Goal: Information Seeking & Learning: Learn about a topic

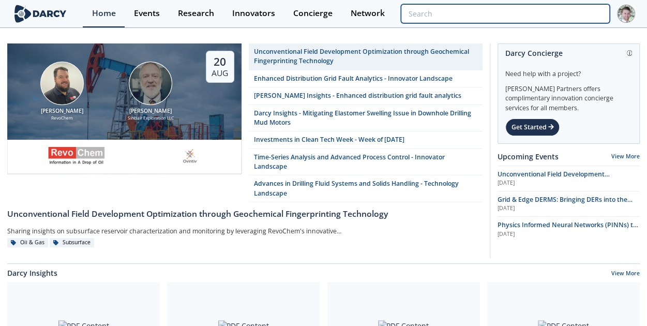
drag, startPoint x: 600, startPoint y: 22, endPoint x: 595, endPoint y: 16, distance: 8.4
click at [600, 22] on input "search" at bounding box center [505, 13] width 209 height 19
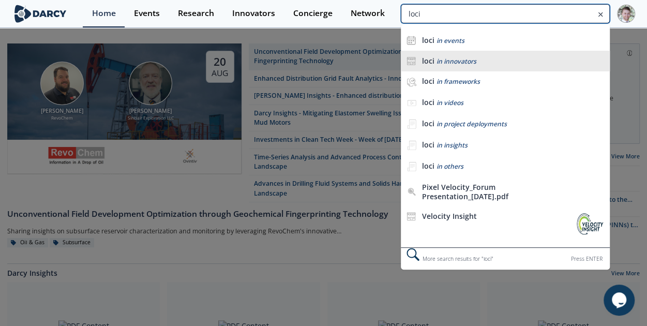
type input "loci"
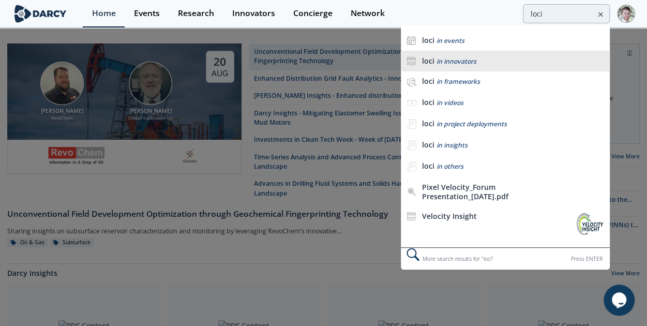
click at [469, 62] on span "in innovators" at bounding box center [457, 61] width 40 height 9
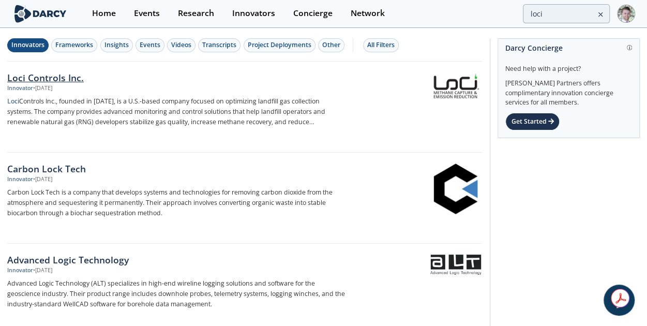
click at [76, 82] on div "Loci Controls Inc." at bounding box center [176, 77] width 338 height 13
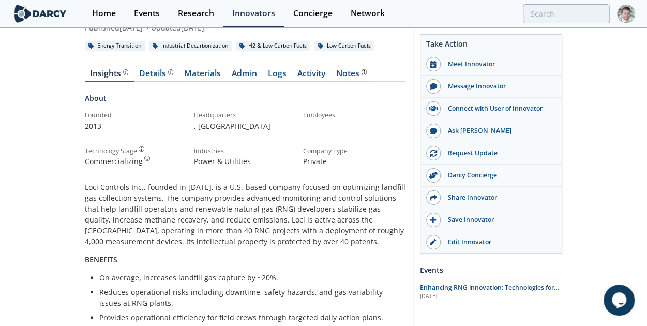
scroll to position [227, 0]
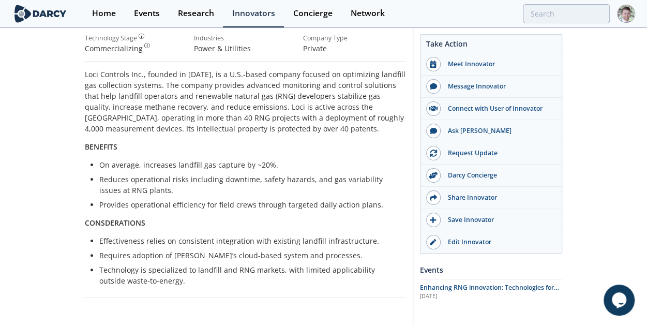
click at [221, 131] on p "Loci Controls Inc., founded in [DATE], is a U.S.-based company focused on optim…" at bounding box center [245, 101] width 321 height 65
click at [226, 183] on p "Reduces operational risks including downtime, safety hazards, and gas variabili…" at bounding box center [248, 185] width 299 height 22
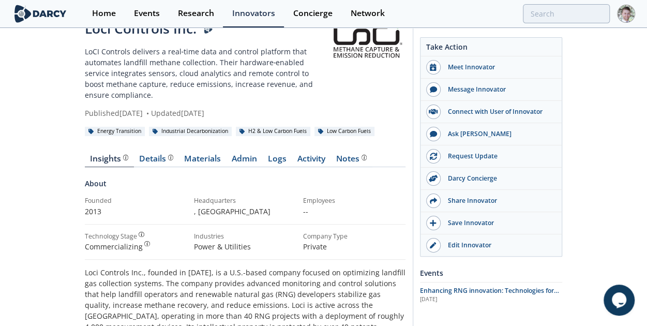
scroll to position [0, 0]
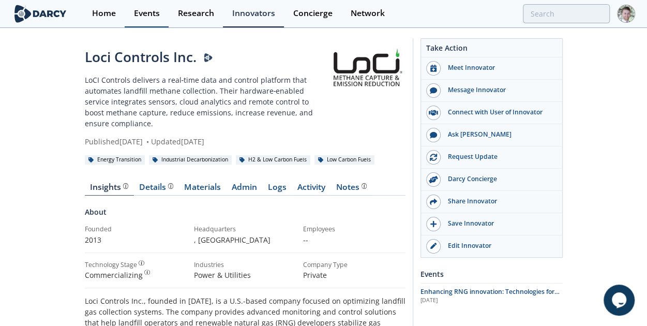
click at [152, 14] on div "Events" at bounding box center [147, 13] width 26 height 8
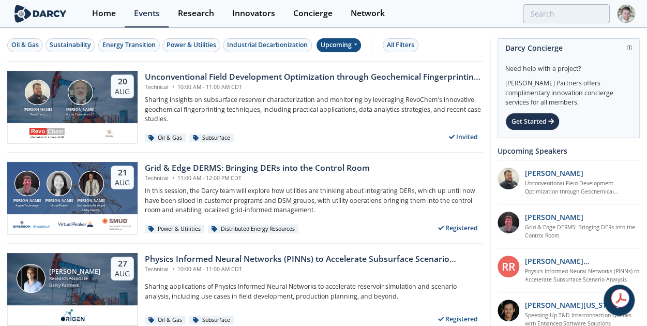
click at [347, 46] on div "Upcoming" at bounding box center [339, 45] width 45 height 14
click at [342, 78] on div "Past" at bounding box center [350, 78] width 64 height 17
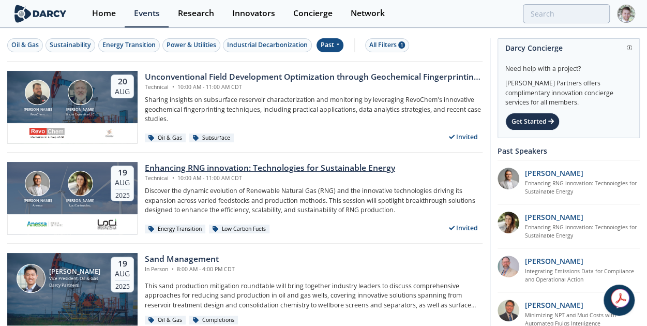
click at [195, 165] on div "Enhancing RNG innovation: Technologies for Sustainable Energy" at bounding box center [270, 168] width 250 height 12
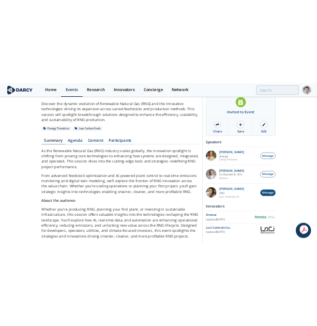
scroll to position [70, 0]
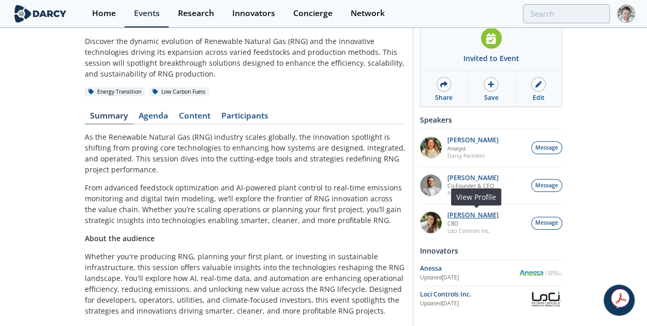
click at [464, 215] on p "[PERSON_NAME]" at bounding box center [473, 215] width 51 height 7
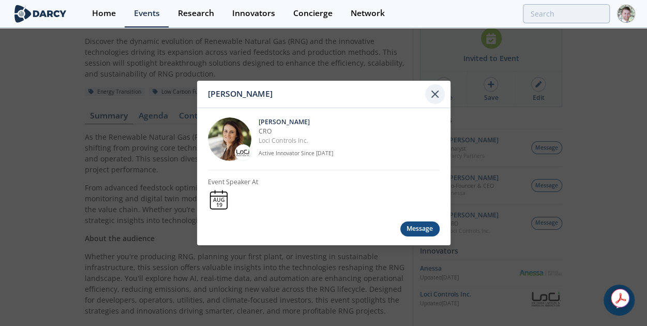
click at [433, 98] on icon at bounding box center [435, 94] width 12 height 12
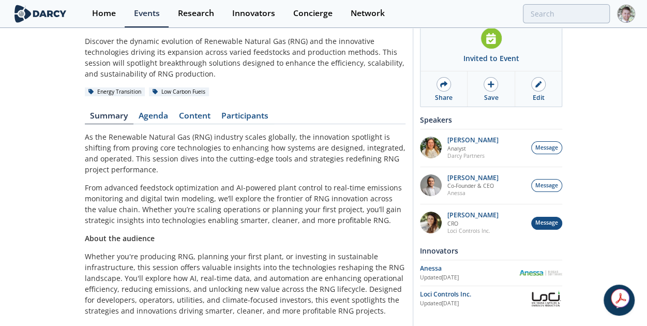
click at [550, 221] on span "Message" at bounding box center [547, 223] width 23 height 8
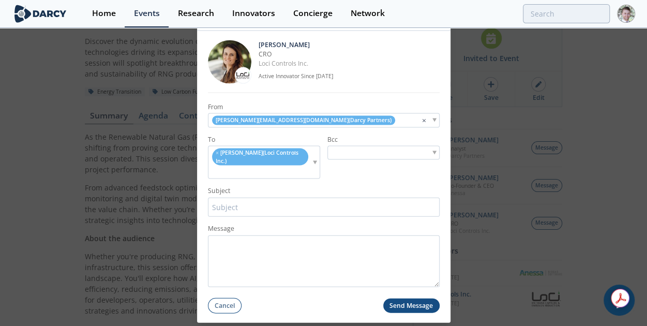
click at [277, 158] on span "[PERSON_NAME] ( Loci Controls Inc. )" at bounding box center [257, 156] width 83 height 15
click at [290, 157] on span "[PERSON_NAME] ( Loci Controls Inc. )" at bounding box center [257, 156] width 83 height 15
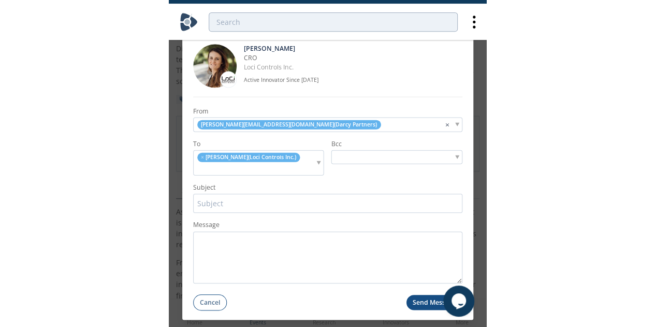
scroll to position [0, 0]
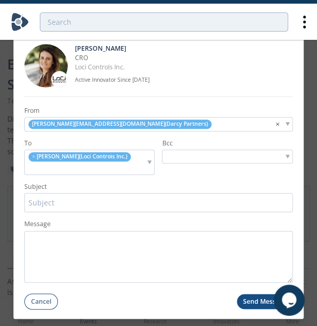
click at [304, 63] on div "[PERSON_NAME] [PERSON_NAME] CRO Loci Controls Inc. Active Innovator Since [DATE…" at bounding box center [158, 163] width 317 height 326
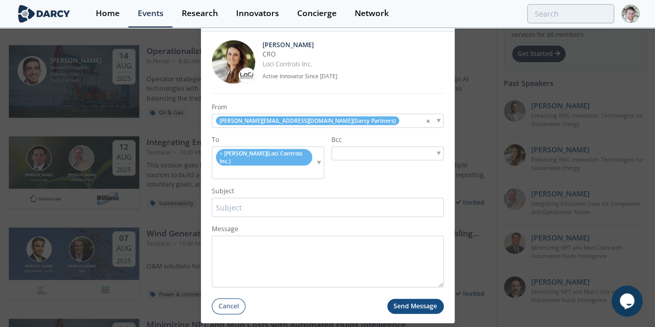
scroll to position [300, 0]
click at [229, 304] on button "Cancel" at bounding box center [229, 306] width 34 height 16
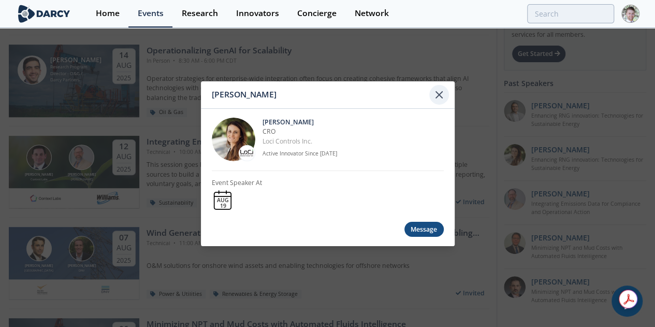
click at [441, 96] on icon at bounding box center [439, 94] width 12 height 12
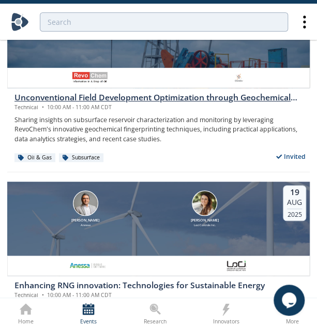
scroll to position [0, 0]
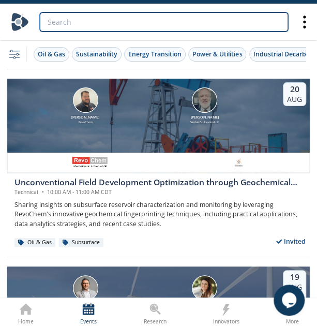
click at [172, 18] on input "search" at bounding box center [164, 21] width 248 height 19
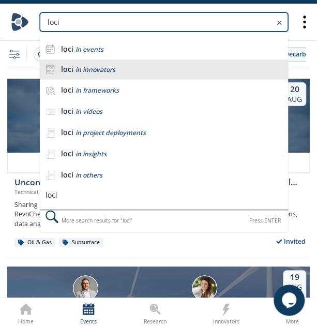
type input "loci"
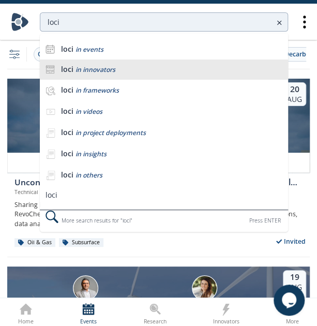
click at [101, 73] on li "loci in innovators" at bounding box center [164, 70] width 248 height 21
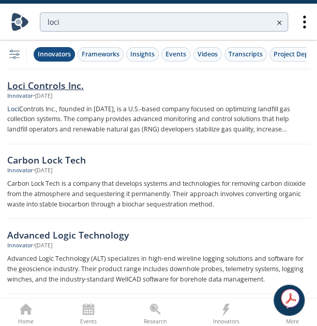
click at [30, 81] on div "Loci Controls Inc." at bounding box center [158, 85] width 303 height 13
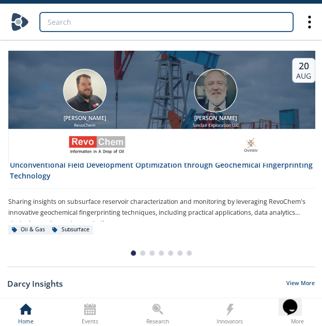
click at [98, 27] on input "search" at bounding box center [167, 21] width 254 height 19
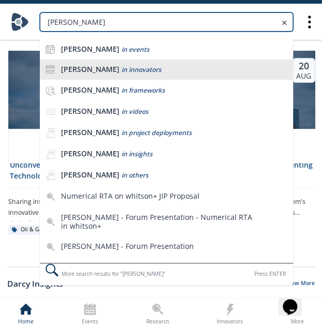
type input "whitson"
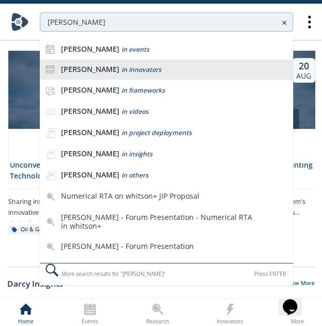
click at [214, 70] on div "whitson in innovators" at bounding box center [174, 70] width 227 height 10
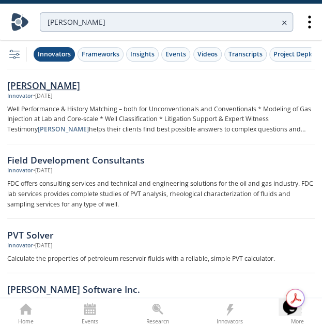
click at [34, 89] on div "Whitson" at bounding box center [161, 85] width 308 height 13
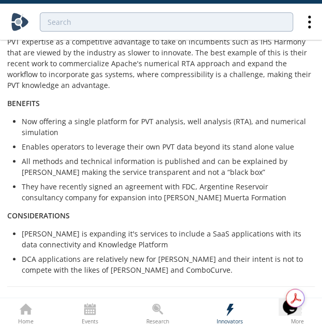
scroll to position [396, 0]
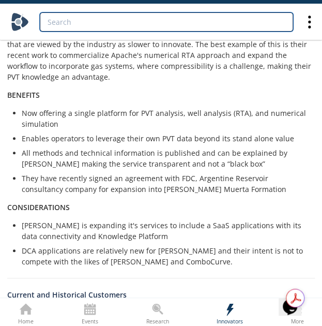
click at [77, 13] on input "search" at bounding box center [167, 21] width 254 height 19
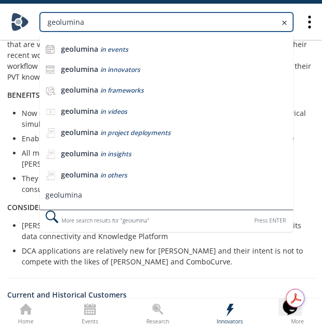
type input "geolumina"
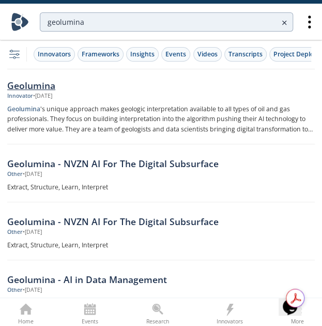
click at [38, 86] on div "Geolumina" at bounding box center [161, 85] width 308 height 13
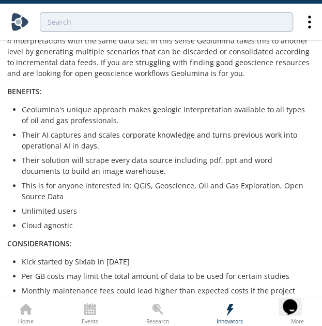
scroll to position [405, 0]
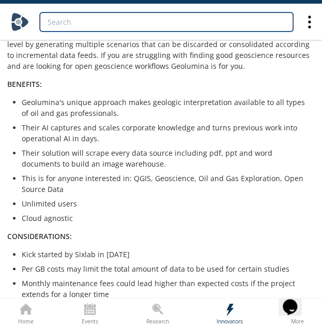
drag, startPoint x: 83, startPoint y: 23, endPoint x: 66, endPoint y: 18, distance: 17.8
click at [87, 23] on input "search" at bounding box center [167, 21] width 254 height 19
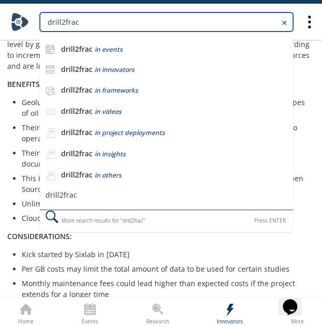
type input "drill2frac"
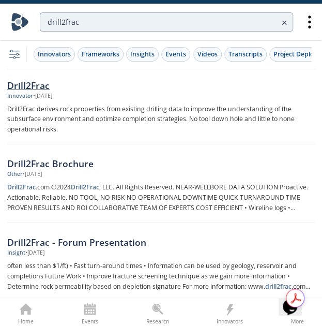
click at [30, 88] on div "Drill2Frac" at bounding box center [161, 85] width 308 height 13
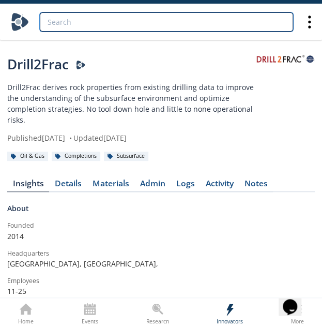
drag, startPoint x: 119, startPoint y: 17, endPoint x: 89, endPoint y: 7, distance: 31.4
click at [119, 16] on input "search" at bounding box center [167, 21] width 254 height 19
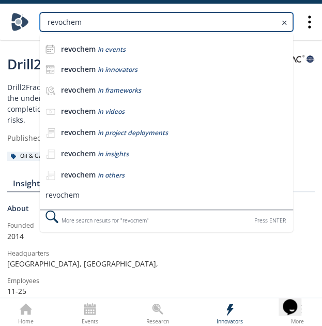
type input "revochem"
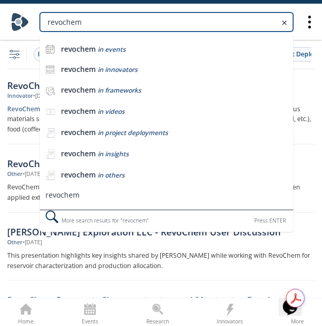
drag, startPoint x: 105, startPoint y: 28, endPoint x: -17, endPoint y: 26, distance: 121.1
click at [0, 26] on html "revochem revochem in events revochem in innovators revochem in frameworks revoc…" at bounding box center [161, 163] width 322 height 326
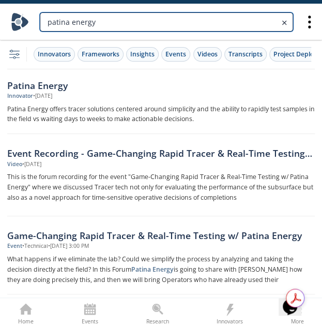
drag, startPoint x: 126, startPoint y: 21, endPoint x: -201, endPoint y: -11, distance: 328.6
click at [0, 0] on html "patina energy filter, settings, configuration Innovators Frameworks Insights Ev…" at bounding box center [161, 163] width 322 height 326
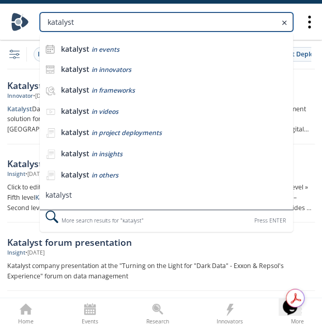
drag, startPoint x: 25, startPoint y: 19, endPoint x: -78, endPoint y: 13, distance: 103.1
click at [0, 13] on html "katalyst katalyst in events katalyst in innovators katalyst in frameworks katal…" at bounding box center [161, 163] width 322 height 326
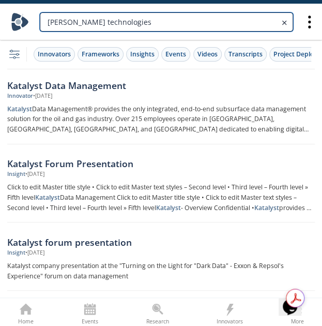
type input "gordon technologies"
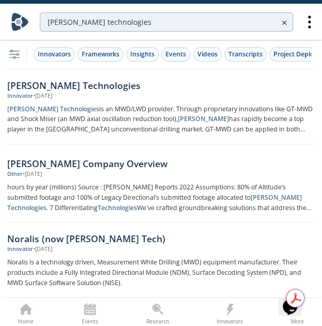
click at [55, 83] on div "Gordon Technologies" at bounding box center [161, 85] width 308 height 13
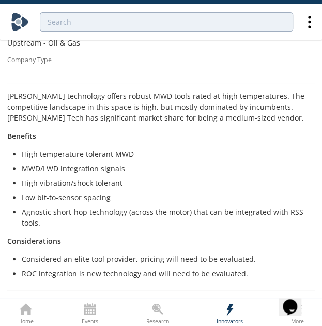
scroll to position [303, 0]
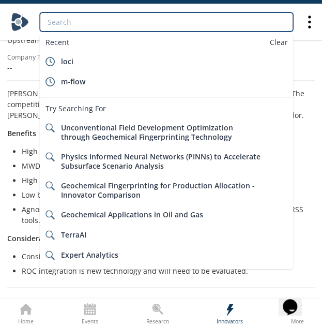
click at [106, 20] on input "search" at bounding box center [167, 21] width 254 height 19
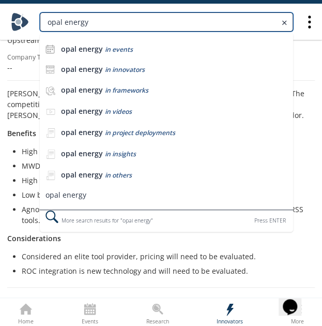
type input "opal energy"
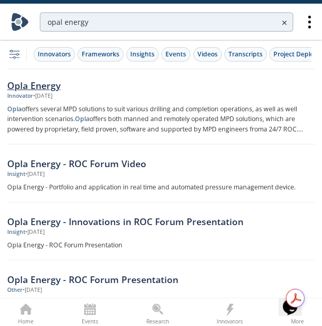
click at [60, 79] on div "Opla Energy" at bounding box center [161, 85] width 308 height 13
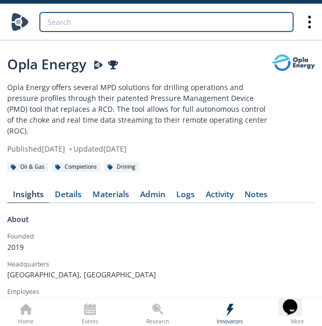
click at [131, 27] on input "search" at bounding box center [167, 21] width 254 height 19
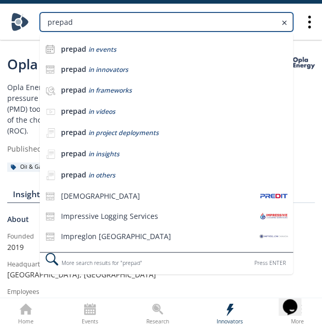
type input "prepad"
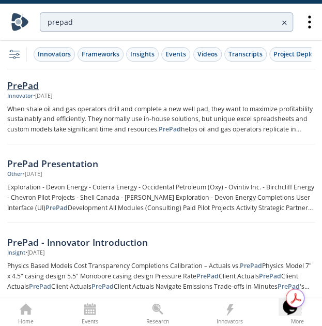
click at [21, 83] on div "PrePad" at bounding box center [161, 85] width 308 height 13
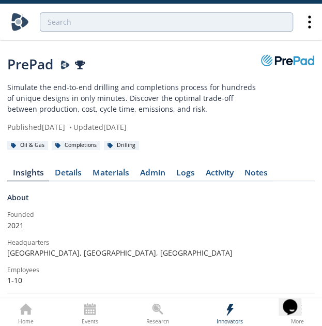
click at [175, 39] on div at bounding box center [161, 22] width 301 height 36
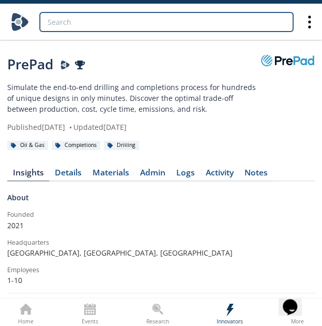
click at [151, 18] on input "search" at bounding box center [167, 21] width 254 height 19
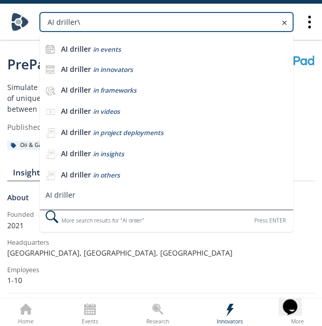
type input "AI driller\"
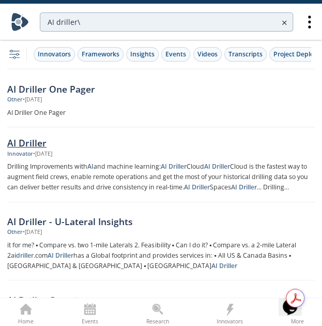
click at [35, 141] on div "AI Driller" at bounding box center [161, 142] width 308 height 13
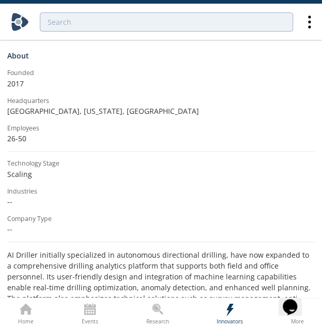
scroll to position [147, 0]
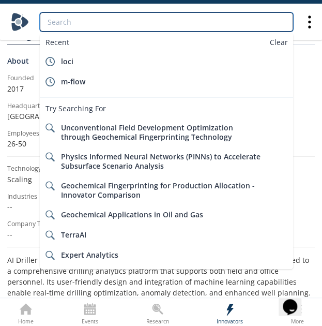
click at [92, 25] on input "search" at bounding box center [167, 21] width 254 height 19
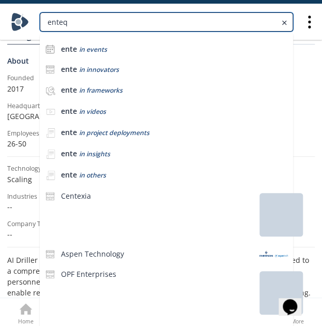
type input "enteq"
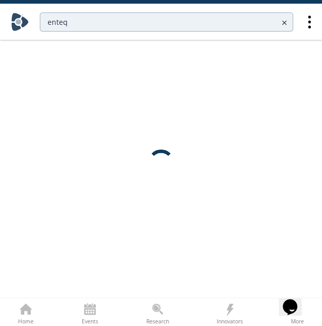
scroll to position [0, 0]
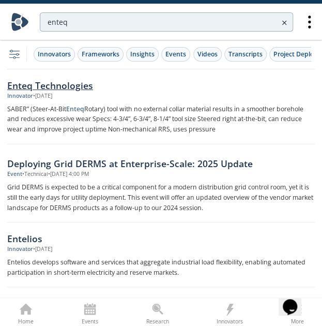
click at [60, 91] on div "Enteq Technologies" at bounding box center [161, 85] width 308 height 13
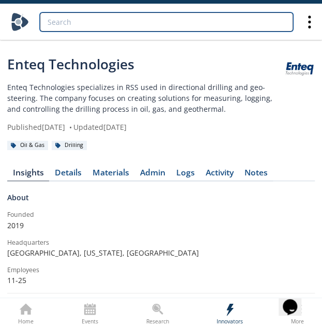
click at [108, 23] on input "search" at bounding box center [167, 21] width 254 height 19
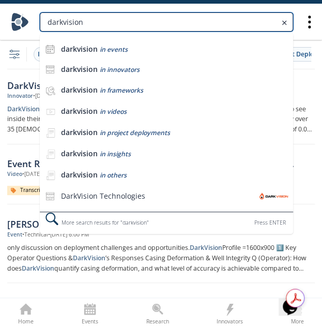
click at [91, 16] on input "darkvision" at bounding box center [167, 21] width 254 height 19
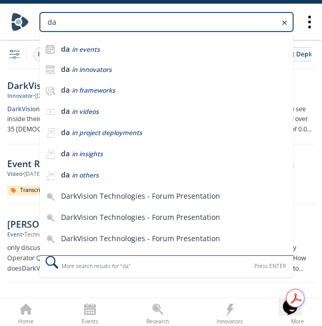
type input "d"
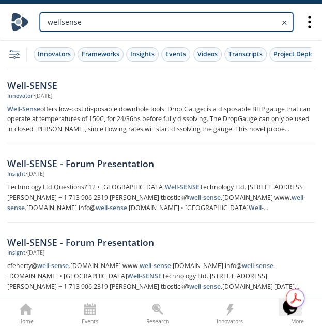
drag, startPoint x: 109, startPoint y: 20, endPoint x: -6, endPoint y: 14, distance: 115.0
click at [0, 14] on html "wellsense filter, settings, configuration Innovators Frameworks Insights Events…" at bounding box center [161, 163] width 322 height 326
type input "NCS multistage"
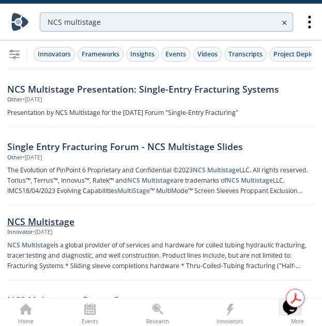
click at [58, 216] on div "NCS Multistage" at bounding box center [161, 221] width 308 height 13
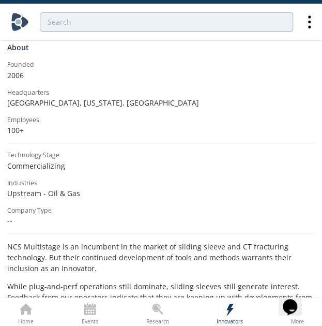
scroll to position [204, 0]
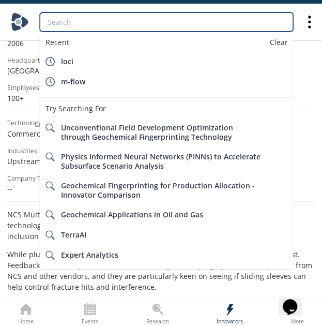
drag, startPoint x: 110, startPoint y: 26, endPoint x: 118, endPoint y: 29, distance: 8.8
click at [111, 27] on input "search" at bounding box center [167, 21] width 254 height 19
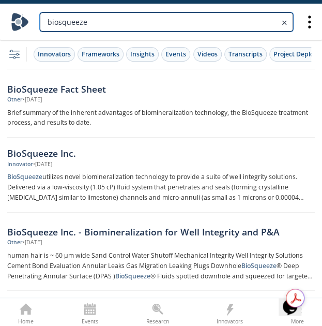
click at [0, 11] on html "biosqueeze filter, settings, configuration Innovators Frameworks Insights Event…" at bounding box center [161, 163] width 322 height 326
click at [114, 21] on input "biosqueeze" at bounding box center [167, 21] width 254 height 19
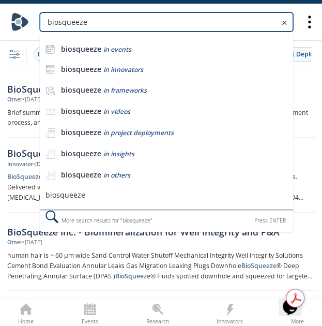
drag, startPoint x: 116, startPoint y: 21, endPoint x: 0, endPoint y: 26, distance: 116.0
click at [5, 26] on nav "biosqueeze biosqueeze in events biosqueeze in innovators biosqueeze in framewor…" at bounding box center [161, 22] width 322 height 36
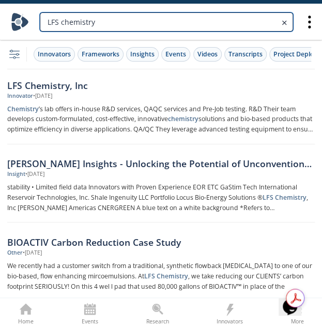
click at [0, 48] on html "LFS chemistry filter, settings, configuration Innovators Frameworks Insights Ev…" at bounding box center [161, 163] width 322 height 326
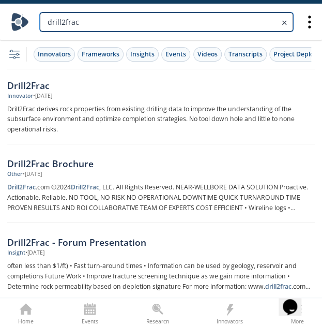
click at [0, 29] on html "drill2frac filter, settings, configuration Innovators Frameworks Insights Event…" at bounding box center [161, 163] width 322 height 326
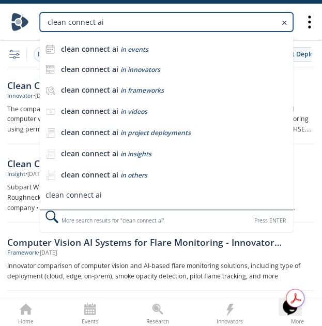
drag, startPoint x: 98, startPoint y: 24, endPoint x: -86, endPoint y: 27, distance: 183.7
click at [0, 27] on html "clean connect ai clean connect ai in events clean connect ai in innovators clea…" at bounding box center [161, 163] width 322 height 326
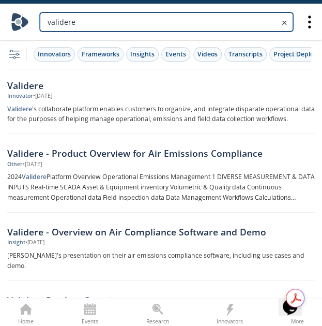
drag, startPoint x: 128, startPoint y: 23, endPoint x: 8, endPoint y: 29, distance: 120.2
click at [2, 20] on nav "validere" at bounding box center [161, 22] width 322 height 36
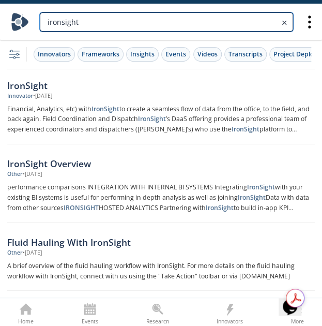
click at [0, 7] on html "ironsight filter, settings, configuration Innovators Frameworks Insights Events…" at bounding box center [161, 163] width 322 height 326
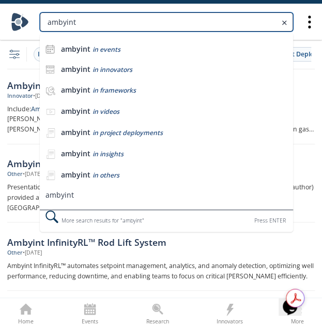
drag, startPoint x: 81, startPoint y: 17, endPoint x: 4, endPoint y: 11, distance: 77.4
click at [24, 11] on div "ambyint ambyint in events ambyint in innovators ambyint in frameworks ambyint i…" at bounding box center [161, 22] width 301 height 36
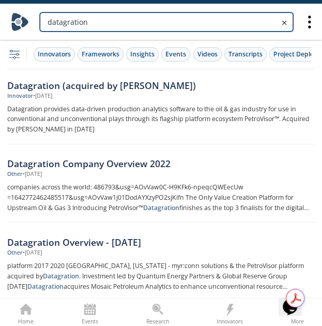
drag, startPoint x: 131, startPoint y: 25, endPoint x: -332, endPoint y: -2, distance: 463.9
click at [0, 0] on html "datagration filter, settings, configuration Innovators Frameworks Insights Even…" at bounding box center [161, 163] width 322 height 326
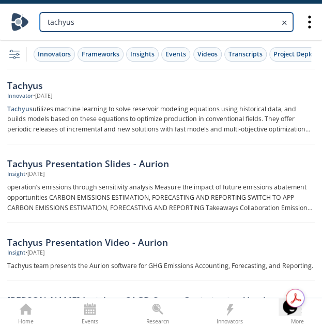
drag, startPoint x: 109, startPoint y: 21, endPoint x: -250, endPoint y: -10, distance: 360.5
click at [0, 0] on html "tachyus filter, settings, configuration Innovators Frameworks Insights Events V…" at bounding box center [161, 163] width 322 height 326
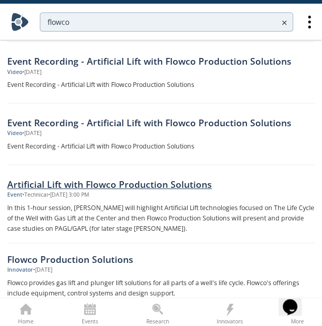
scroll to position [162, 0]
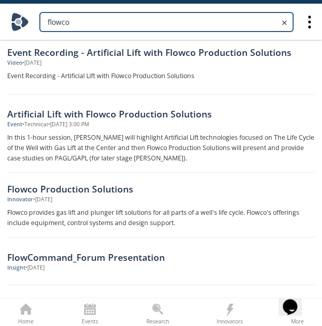
drag, startPoint x: 88, startPoint y: 25, endPoint x: -117, endPoint y: 21, distance: 205.0
click at [0, 21] on html "flowco filter, settings, configuration Innovators Frameworks Insights Events Vi…" at bounding box center [161, 1] width 322 height 326
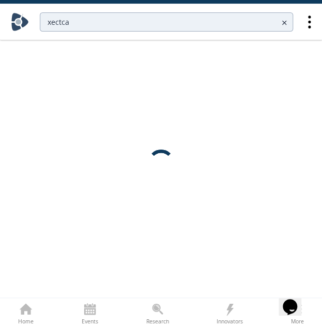
scroll to position [0, 0]
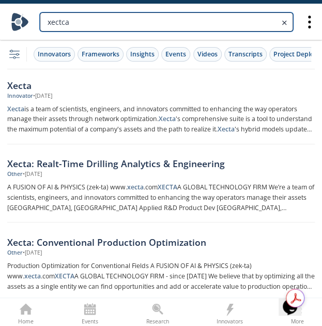
drag, startPoint x: 145, startPoint y: 20, endPoint x: -253, endPoint y: 11, distance: 397.6
click at [0, 11] on html "xectca filter, settings, configuration Innovators Frameworks Insights Events Vi…" at bounding box center [161, 163] width 322 height 326
type input "interwell"
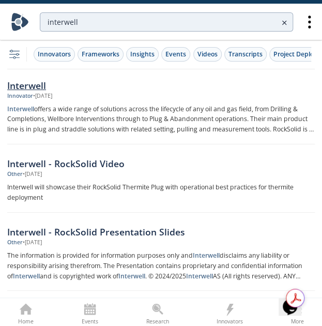
click at [15, 85] on div "Interwell" at bounding box center [161, 85] width 308 height 13
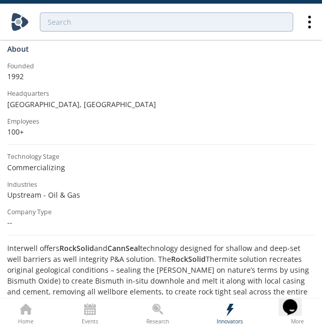
scroll to position [185, 0]
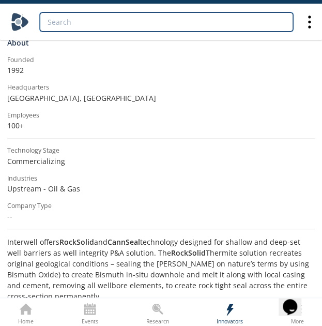
click at [114, 18] on input "search" at bounding box center [167, 21] width 254 height 19
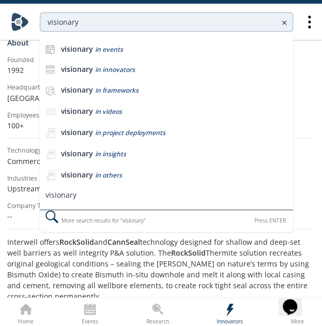
scroll to position [0, 0]
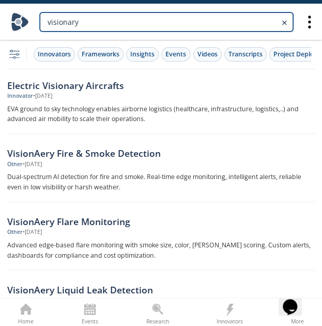
click at [90, 19] on input "visionary" at bounding box center [167, 21] width 254 height 19
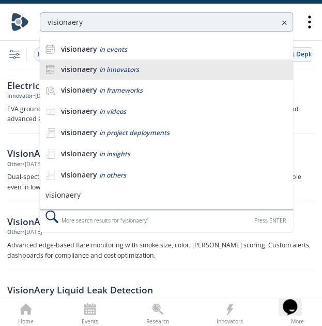
click at [146, 63] on li "visionaery in innovators" at bounding box center [167, 70] width 254 height 21
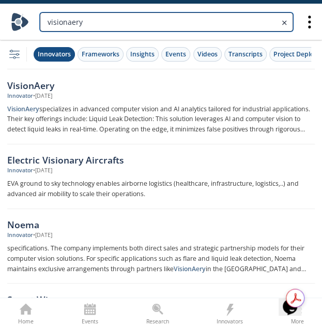
click at [0, 0] on html "visionaery filter, settings, configuration Innovators Frameworks Insights Event…" at bounding box center [161, 163] width 322 height 326
type input "y"
type input "Cordova"
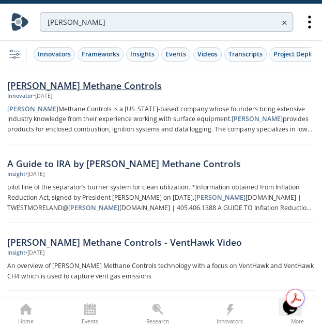
click at [124, 92] on div "Innovator • Apr 3, 2025" at bounding box center [161, 96] width 308 height 8
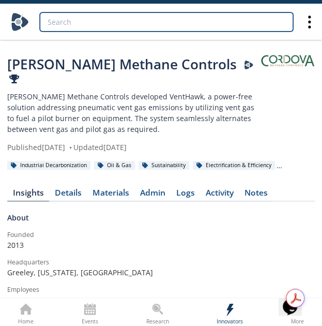
click at [76, 21] on input "search" at bounding box center [167, 21] width 254 height 19
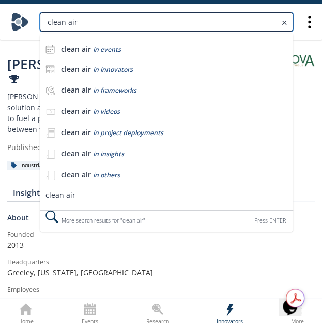
type input "clean air"
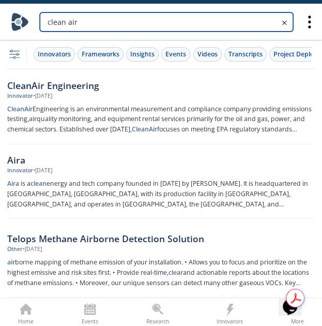
drag, startPoint x: 97, startPoint y: 22, endPoint x: -16, endPoint y: 12, distance: 113.2
click at [0, 12] on html "clean air filter, settings, configuration Innovators Frameworks Insights Events…" at bounding box center [161, 163] width 322 height 326
type input "ICE thermal harvesting"
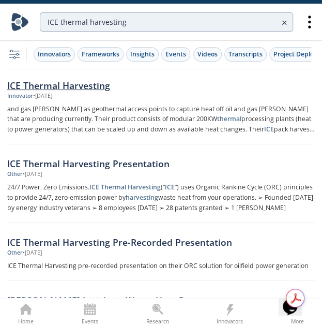
click at [56, 79] on div "ICE Thermal Harvesting" at bounding box center [161, 85] width 308 height 13
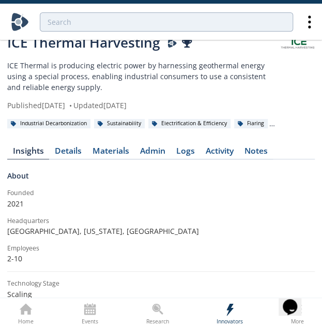
scroll to position [23, 0]
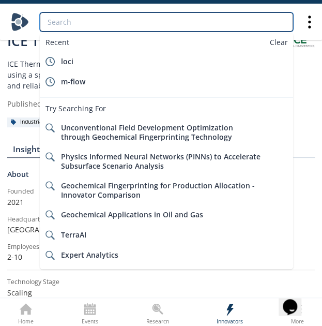
click at [114, 19] on input "search" at bounding box center [167, 21] width 254 height 19
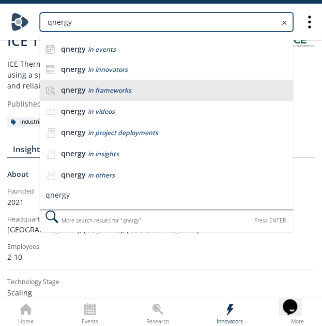
type input "qnergy"
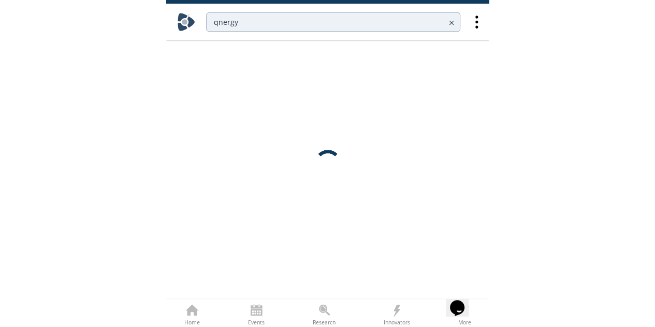
scroll to position [0, 0]
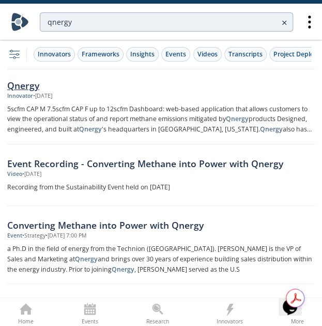
click at [39, 84] on div "Qnergy" at bounding box center [161, 85] width 308 height 13
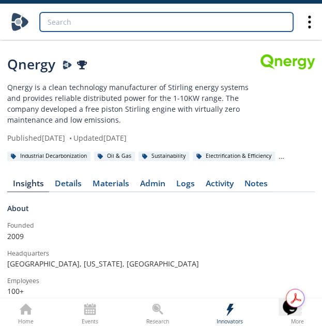
drag, startPoint x: 98, startPoint y: 26, endPoint x: -51, endPoint y: 18, distance: 149.3
click at [0, 18] on html "Qnergy Darcy Presenter Published July 23, 2020 • Updated July 8, 2024" at bounding box center [161, 163] width 322 height 326
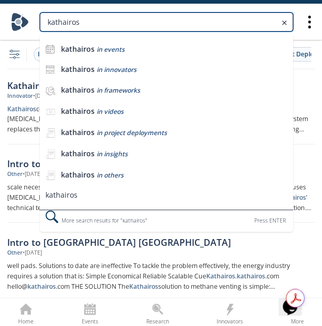
click at [106, 24] on input "kathairos" at bounding box center [167, 21] width 254 height 19
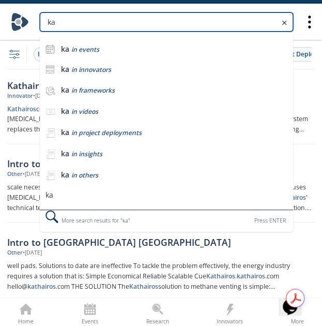
type input "k"
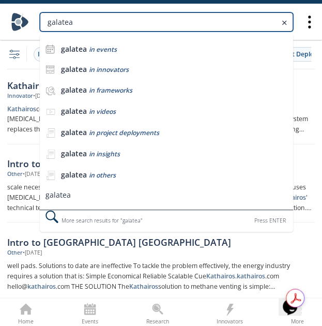
type input "galatea"
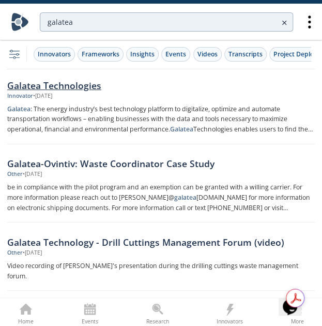
click at [46, 93] on div "• Nov 3, 2024" at bounding box center [42, 96] width 19 height 8
